Goal: Transaction & Acquisition: Purchase product/service

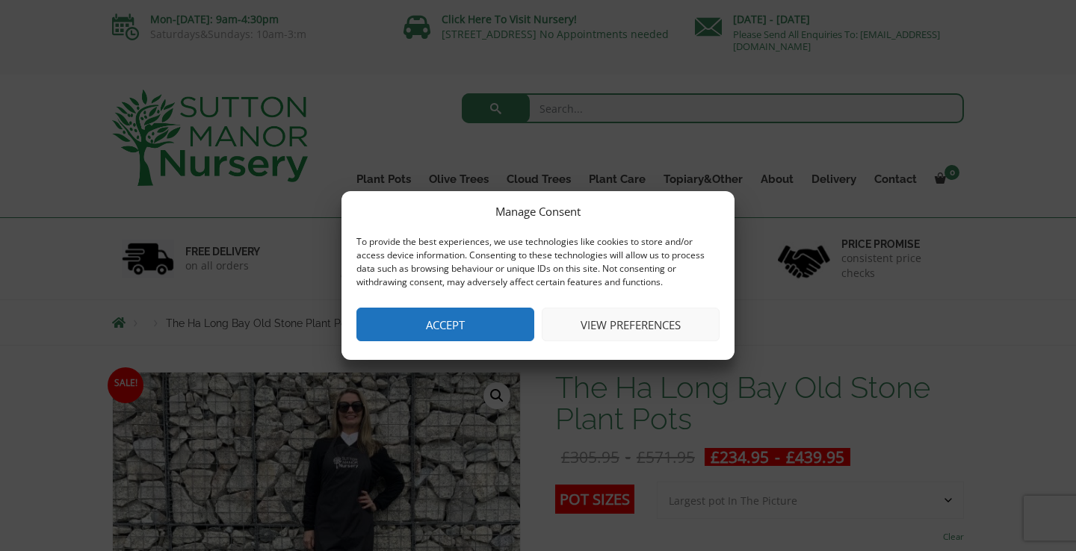
click at [432, 318] on button "Accept" at bounding box center [445, 325] width 178 height 34
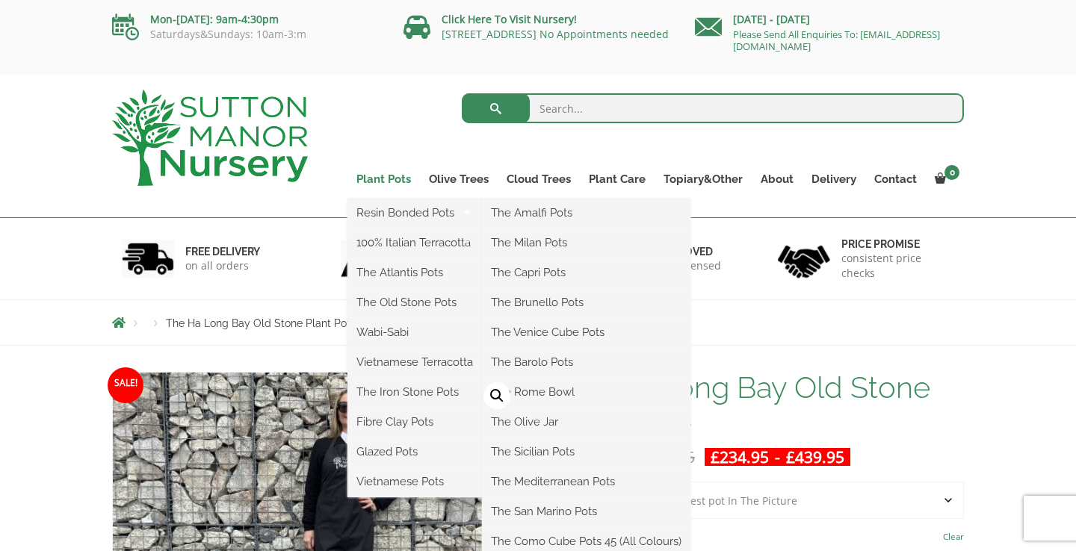
click at [384, 174] on link "Plant Pots" at bounding box center [383, 179] width 72 height 21
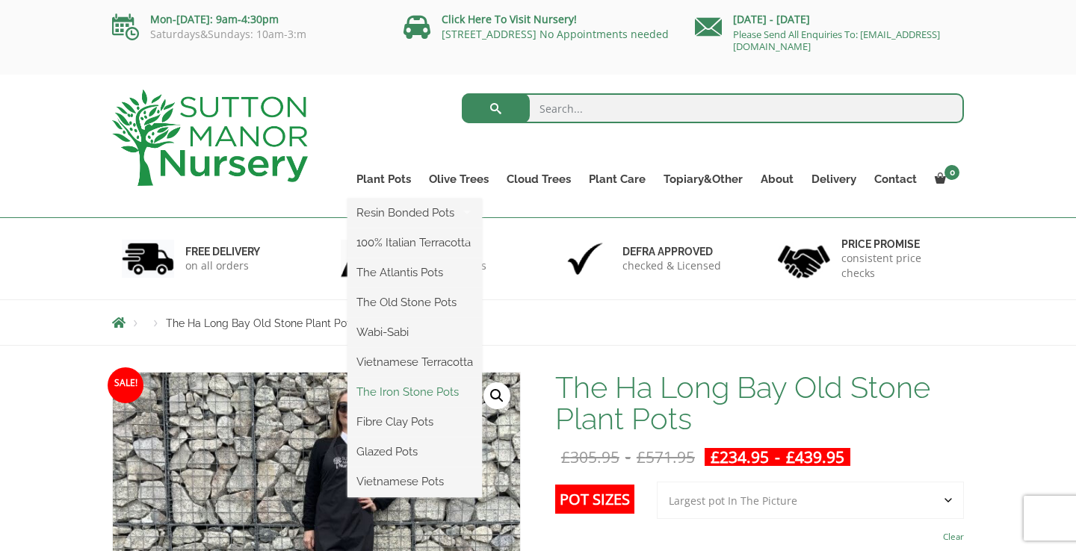
click at [376, 391] on link "The Iron Stone Pots" at bounding box center [414, 392] width 134 height 22
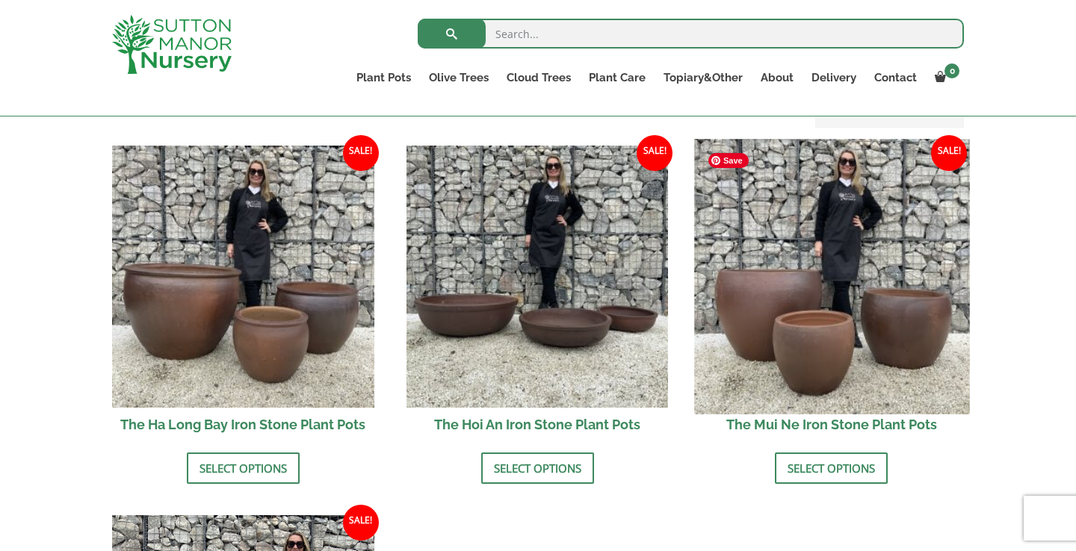
scroll to position [541, 0]
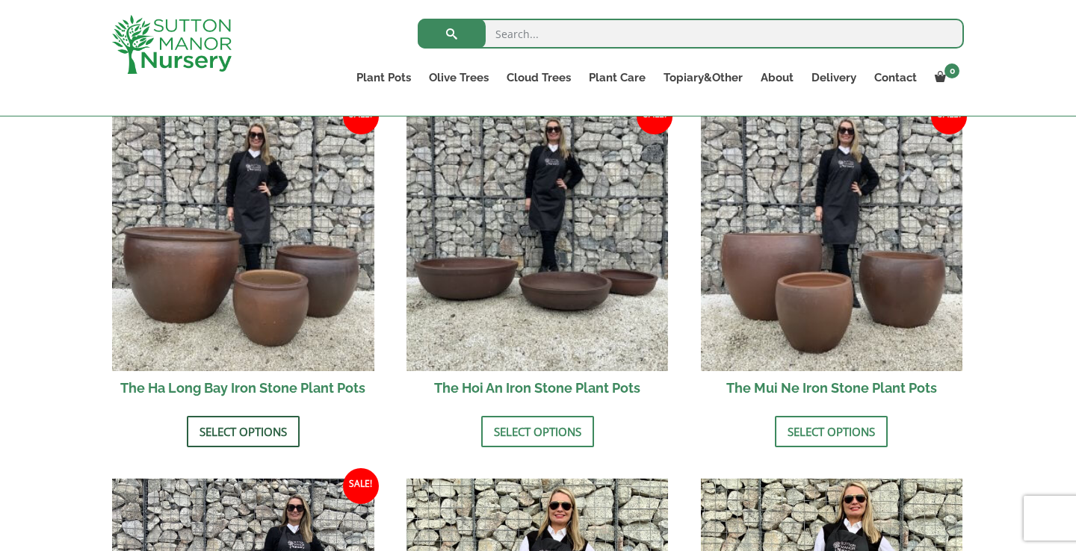
click at [249, 422] on link "Select options" at bounding box center [243, 431] width 113 height 31
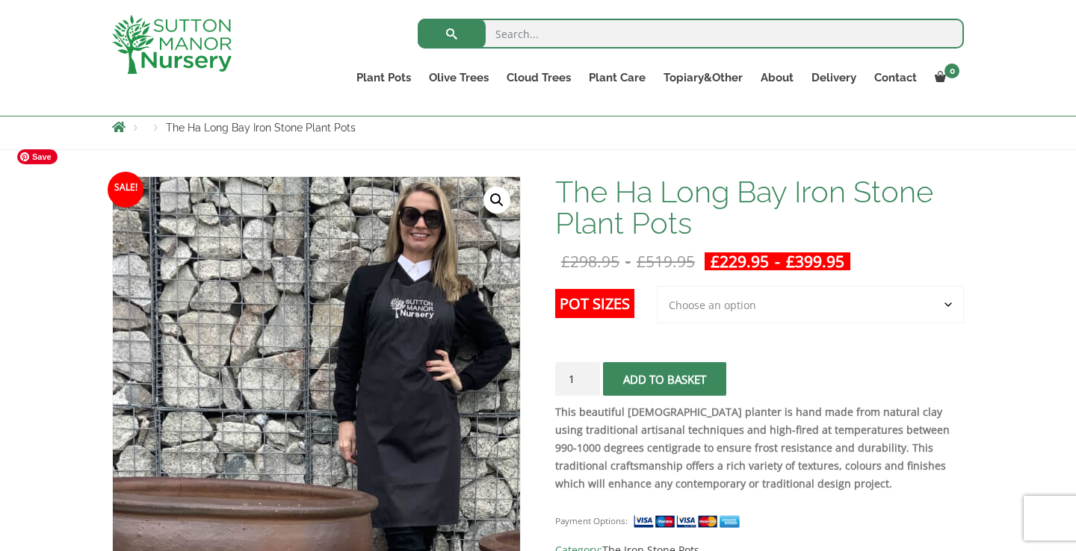
scroll to position [215, 0]
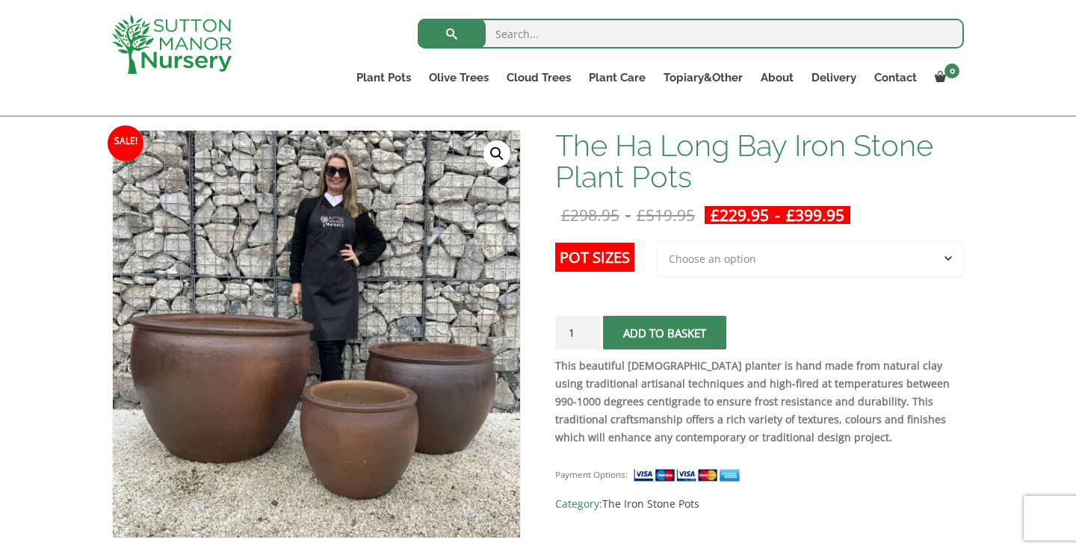
click at [748, 254] on select "Choose an option 3rd to Largest Pot In The Picture 2nd to Largest Pot In The Pi…" at bounding box center [810, 258] width 307 height 37
select select "3rd to Largest Pot In The Picture"
